Goal: Transaction & Acquisition: Purchase product/service

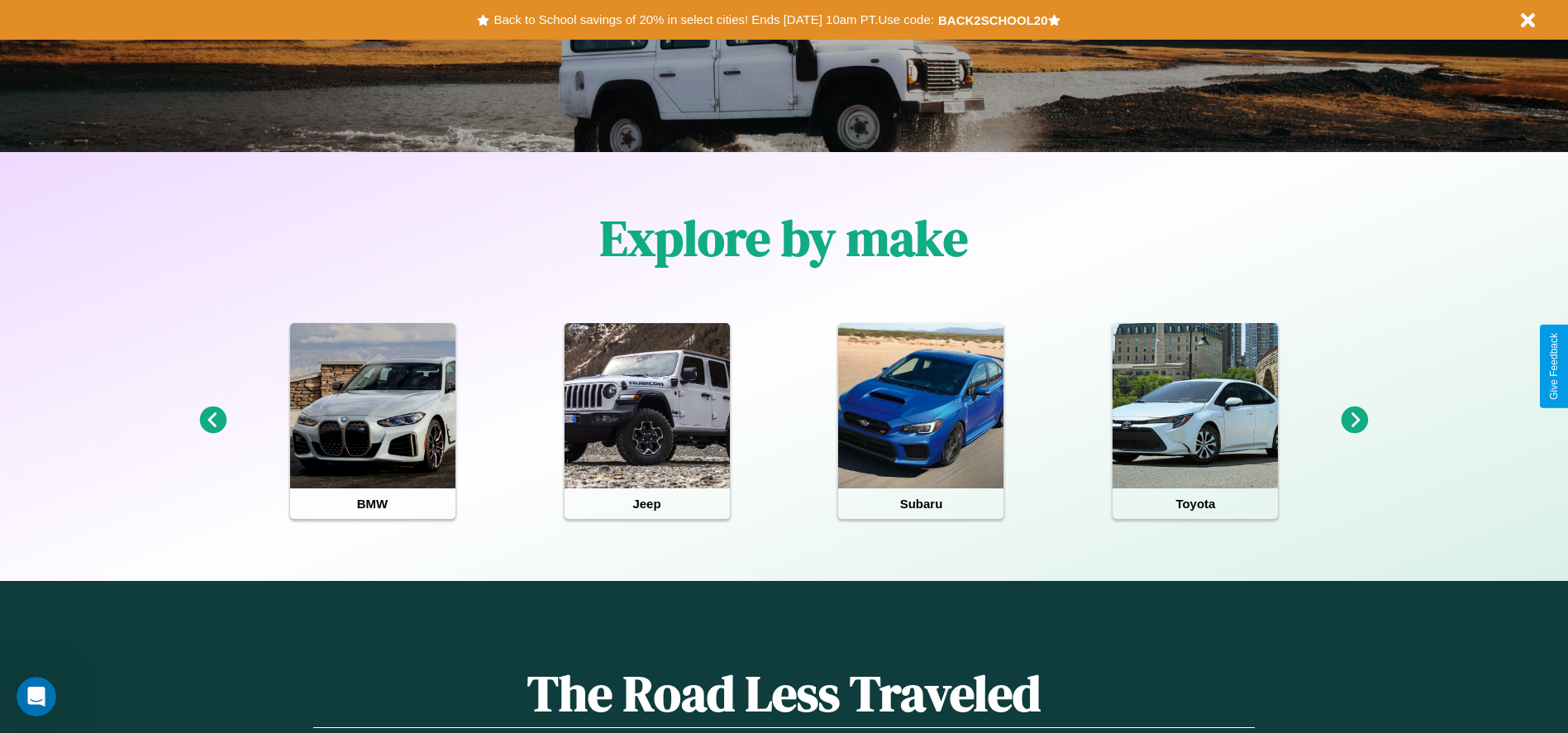
click at [1355, 421] on icon at bounding box center [1355, 420] width 28 height 28
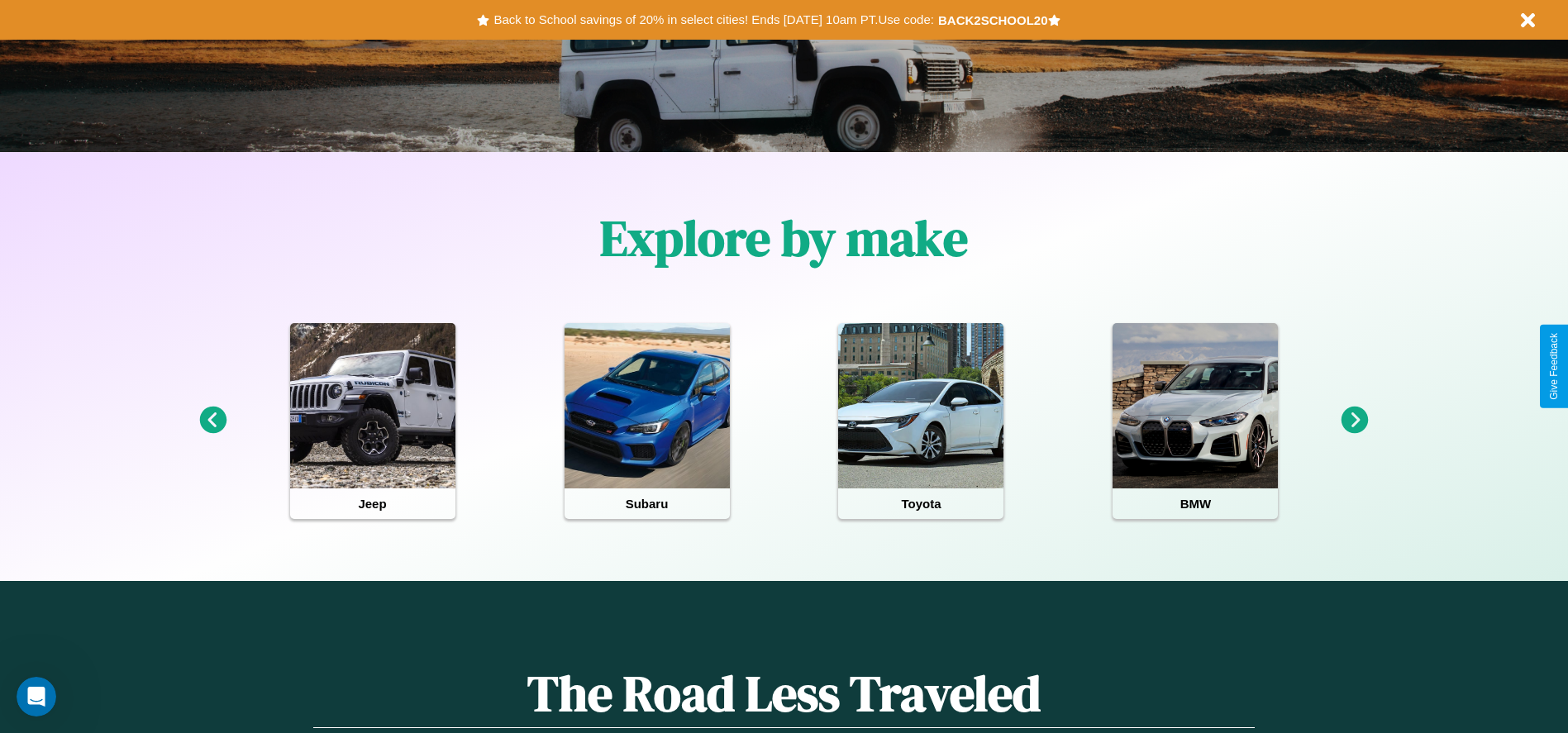
click at [1355, 421] on icon at bounding box center [1355, 420] width 28 height 28
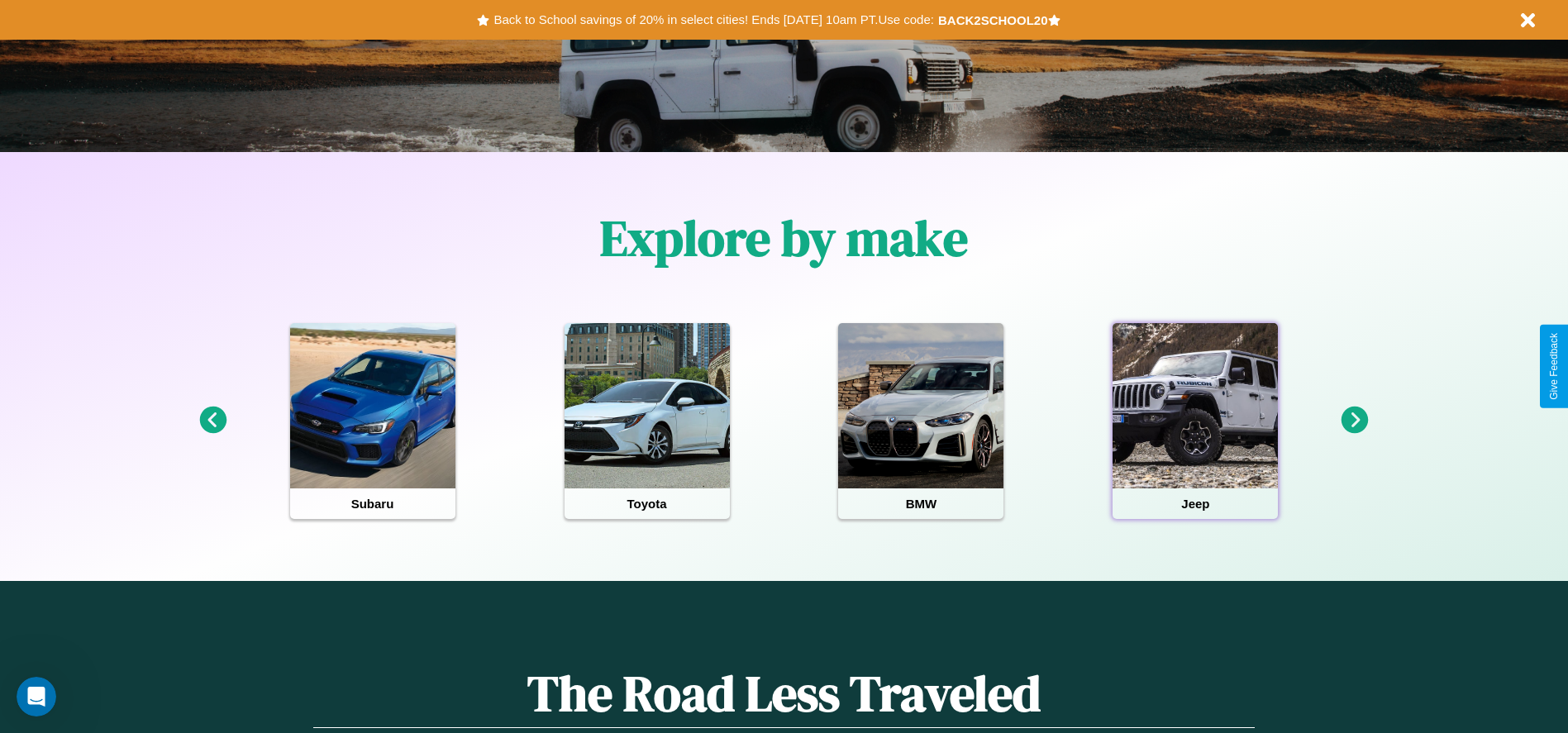
click at [1195, 421] on div at bounding box center [1195, 406] width 165 height 165
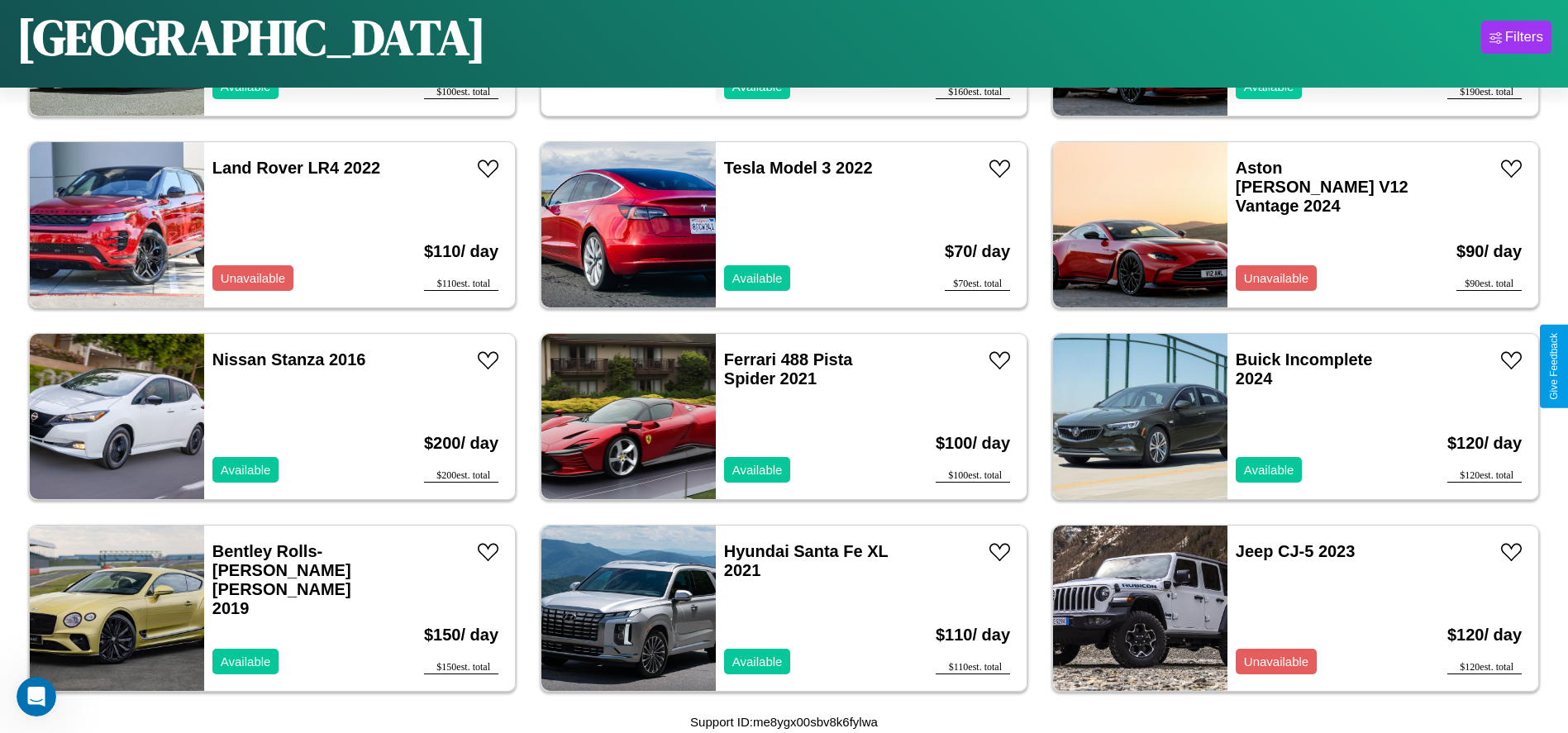
scroll to position [568, 0]
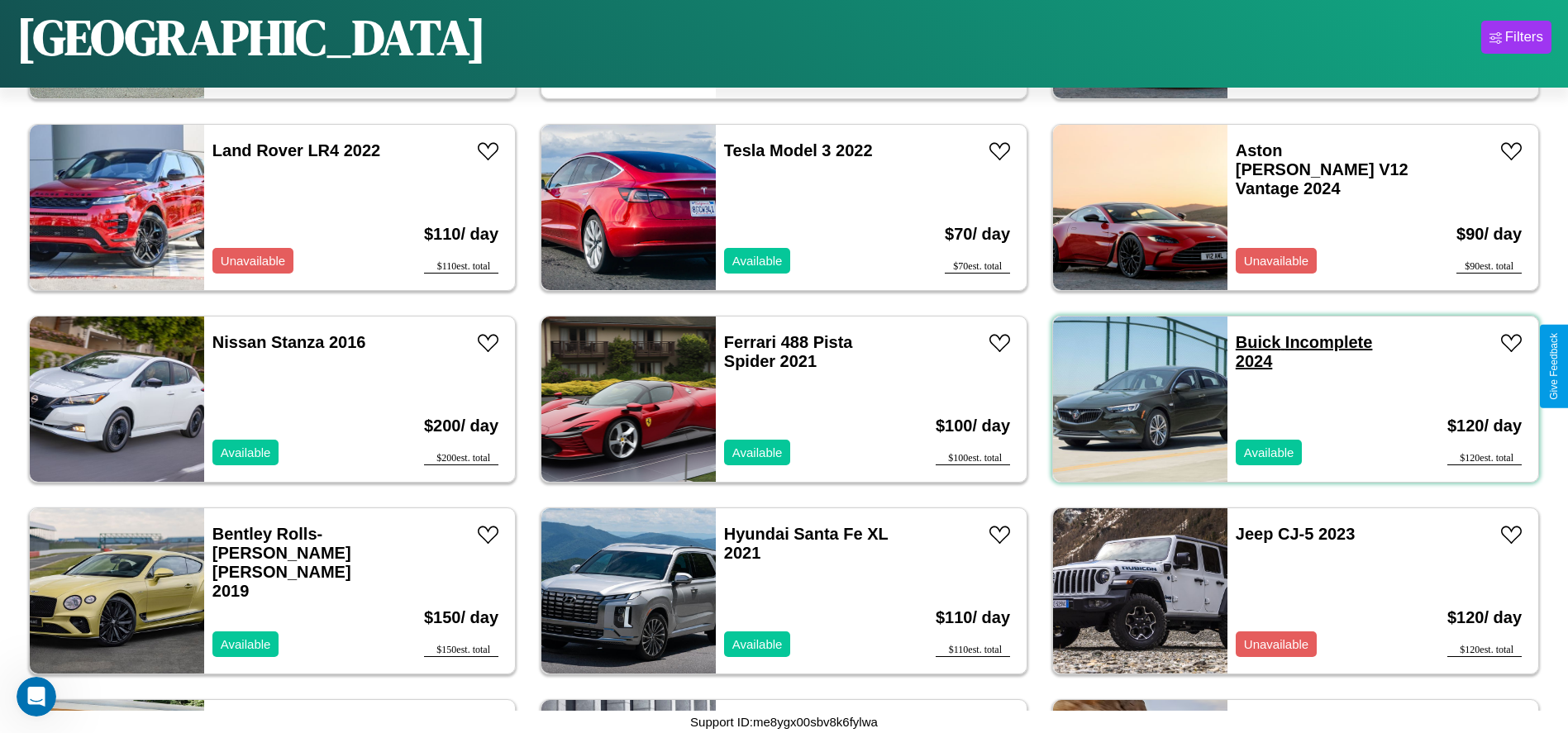
click at [1249, 343] on link "Buick Incomplete 2024" at bounding box center [1304, 351] width 138 height 37
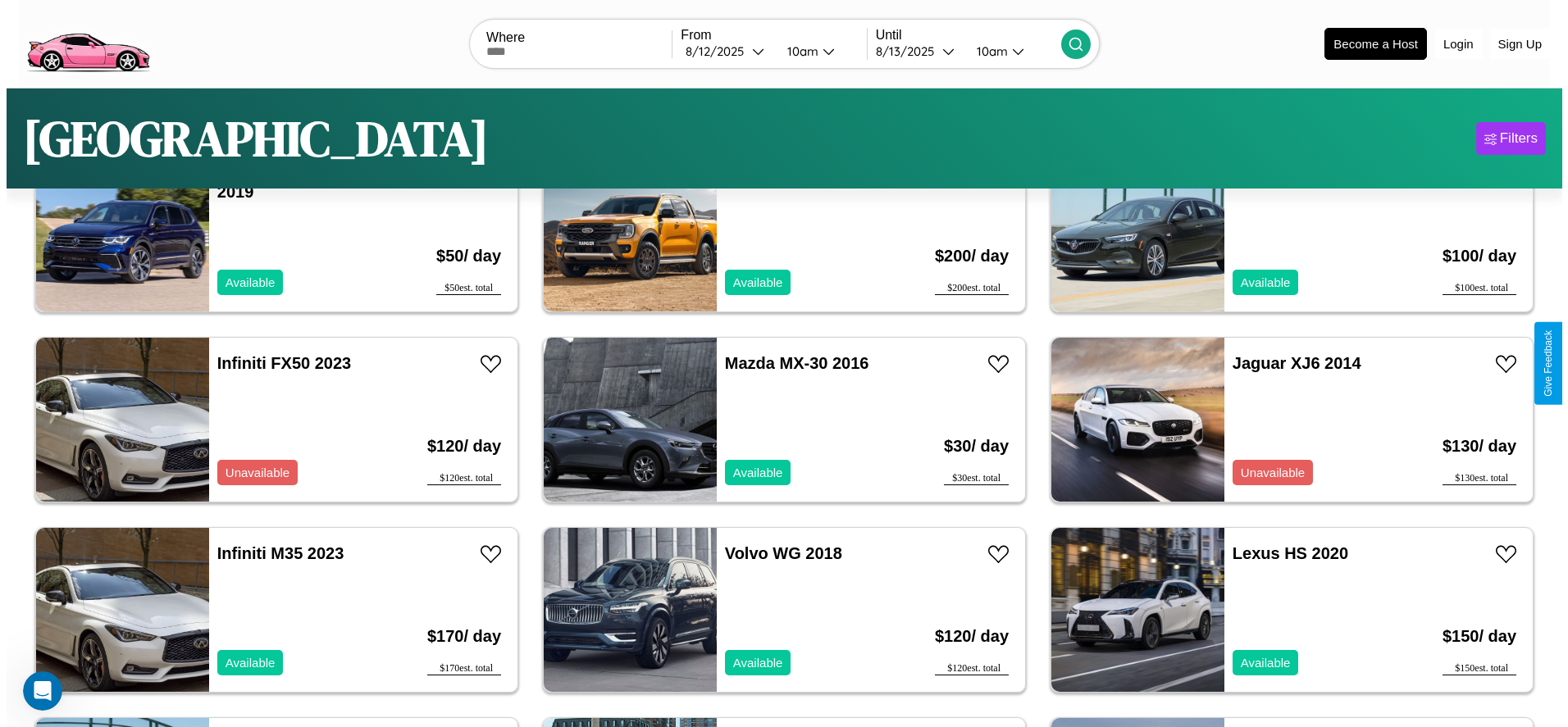
scroll to position [0, 0]
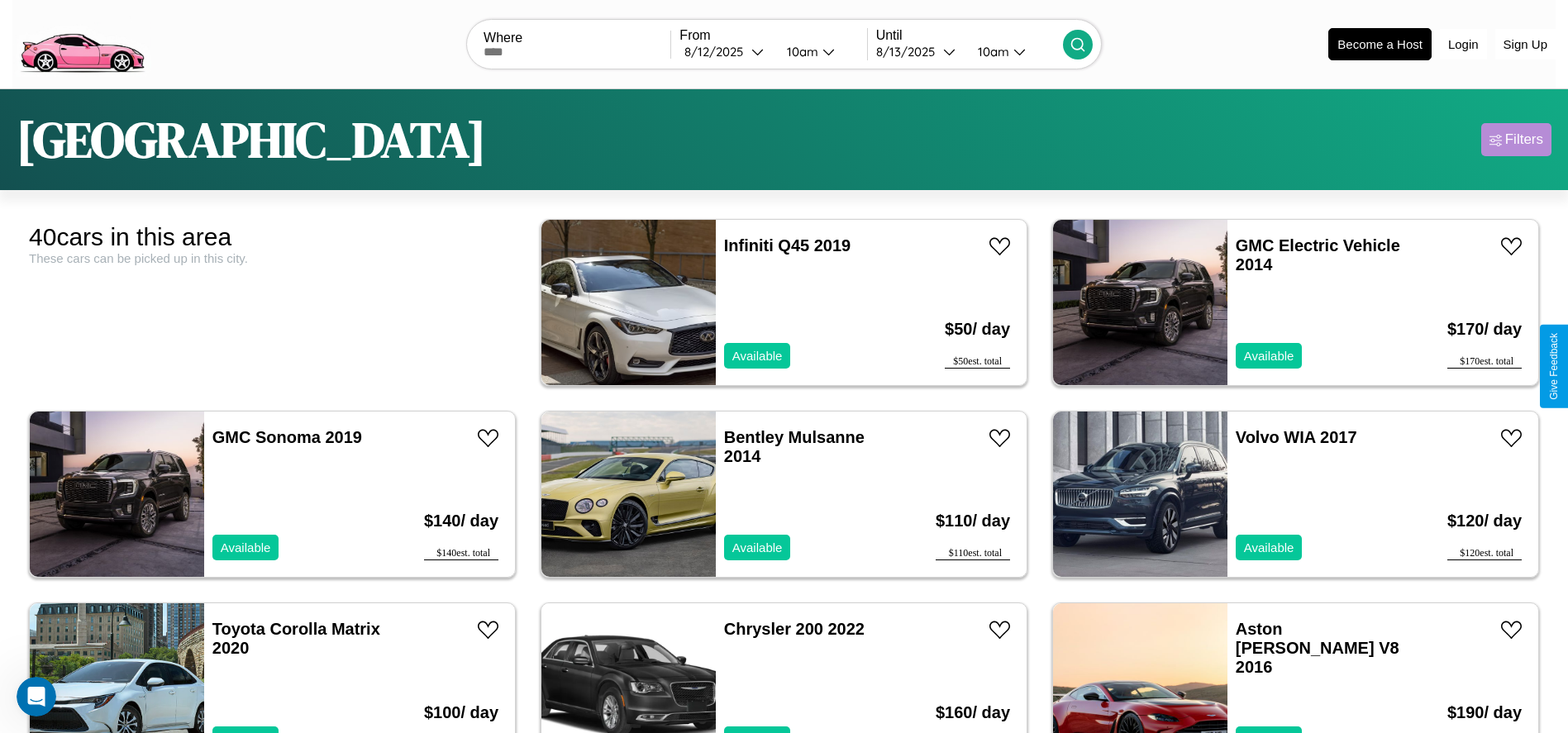
click at [1517, 139] on div "Filters" at bounding box center [1524, 139] width 38 height 17
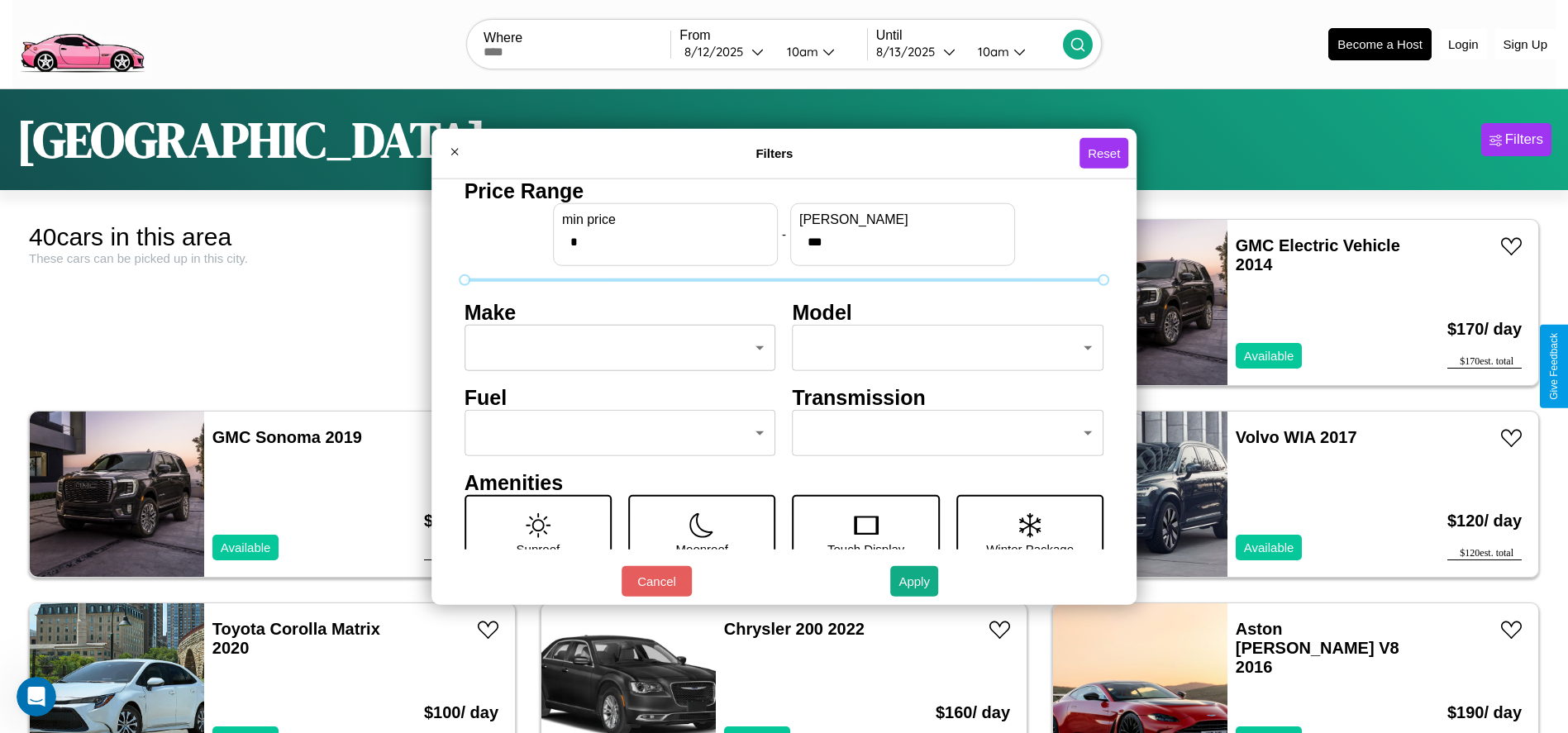
click at [615, 348] on body "CarGo Where From 8 / 12 / 2025 10am Until 8 / 13 / 2025 10am Become a Host Logi…" at bounding box center [784, 418] width 1568 height 836
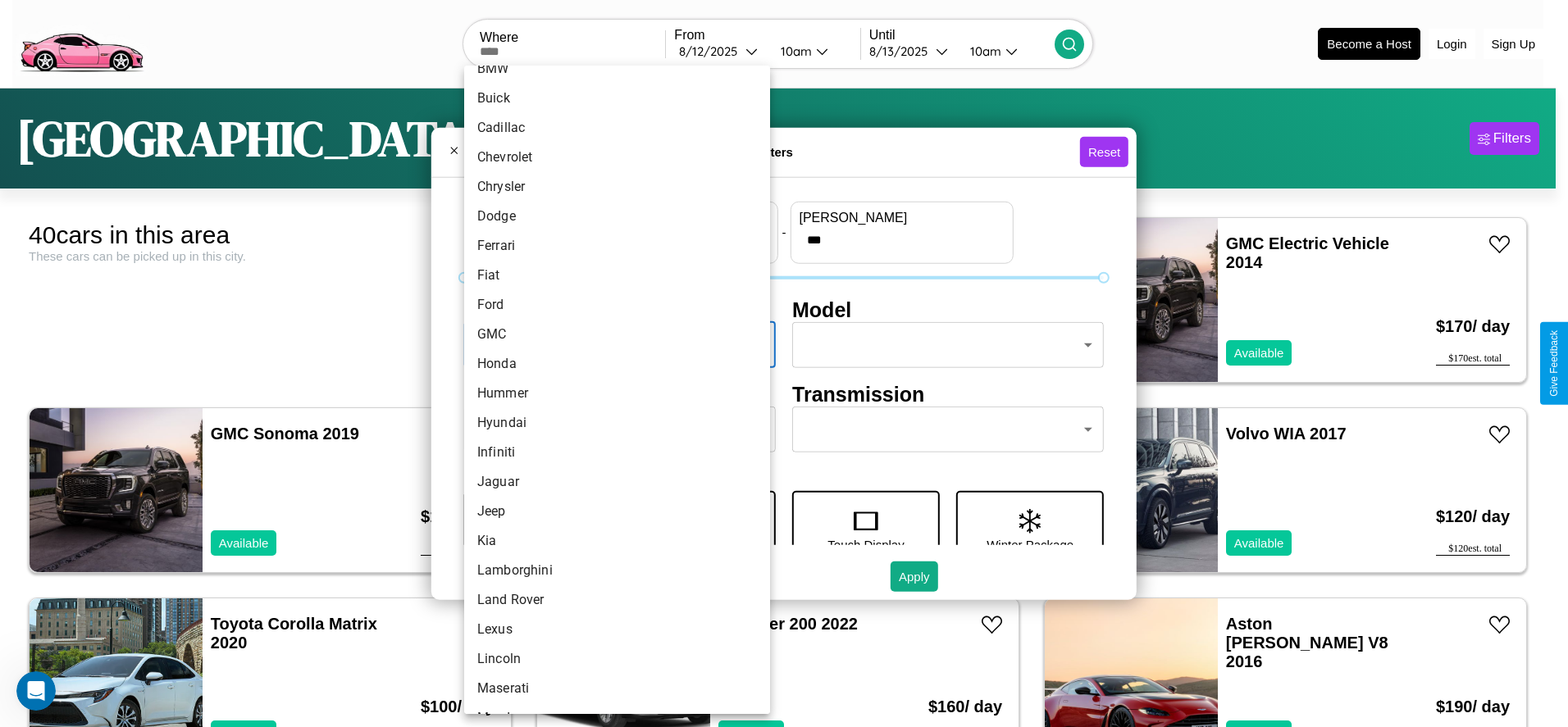
scroll to position [199, 0]
click at [611, 390] on li "Hummer" at bounding box center [616, 390] width 306 height 30
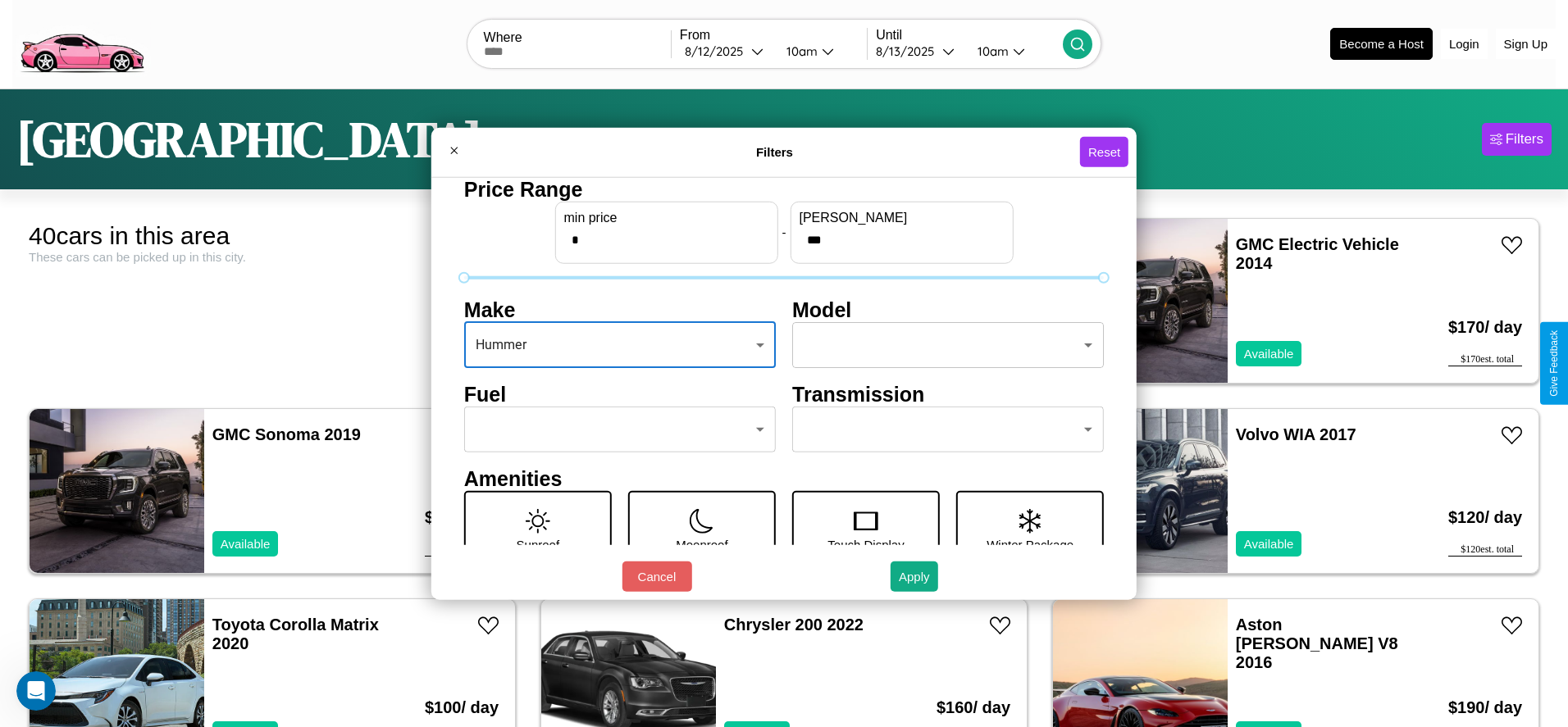
type input "******"
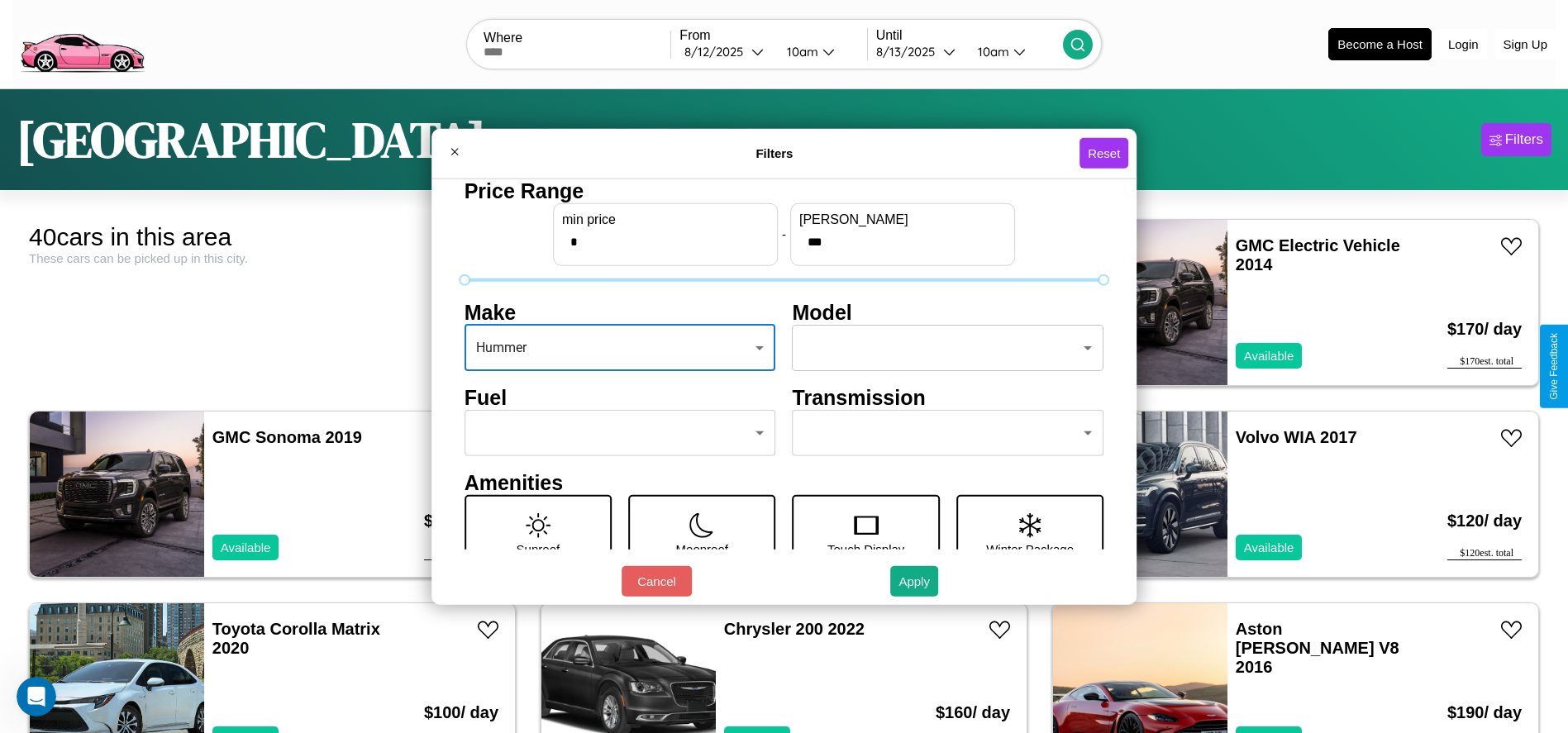
click at [940, 348] on body "CarGo Where From 8 / 12 / 2025 10am Until 8 / 13 / 2025 10am Become a Host Logi…" at bounding box center [784, 418] width 1568 height 836
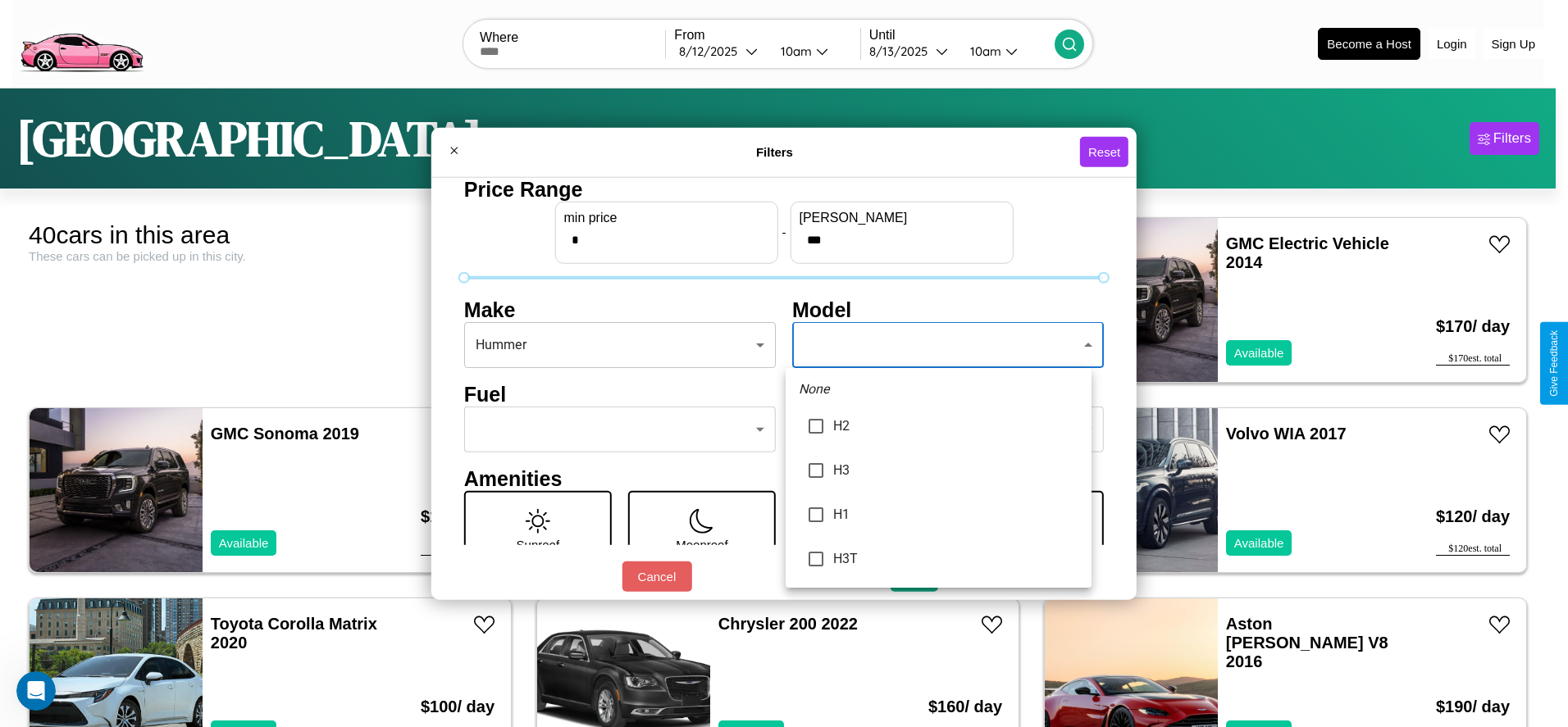
type input "**"
click at [784, 364] on div at bounding box center [784, 364] width 1568 height 727
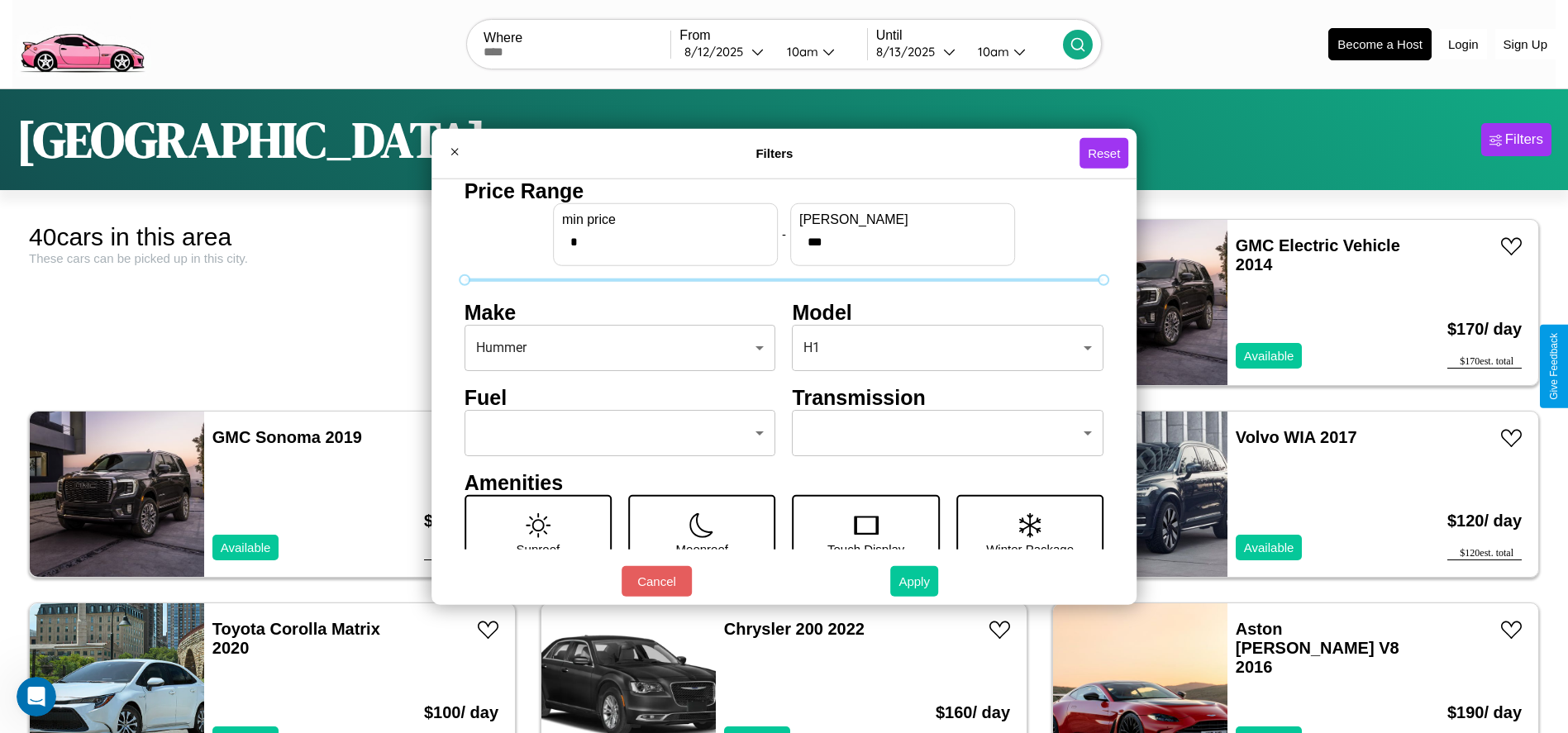
click at [915, 581] on button "Apply" at bounding box center [914, 581] width 48 height 30
